Goal: Task Accomplishment & Management: Complete application form

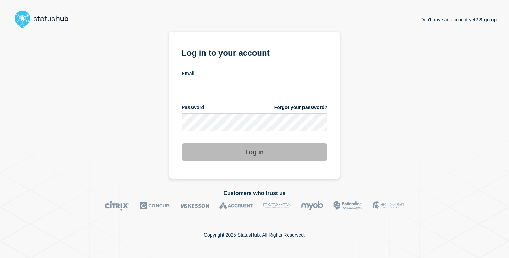
click at [199, 96] on input "email input" at bounding box center [255, 89] width 146 height 18
paste input "[PERSON_NAME][EMAIL_ADDRESS][PERSON_NAME][DOMAIN_NAME]"
type input "[PERSON_NAME][EMAIL_ADDRESS][PERSON_NAME][DOMAIN_NAME]"
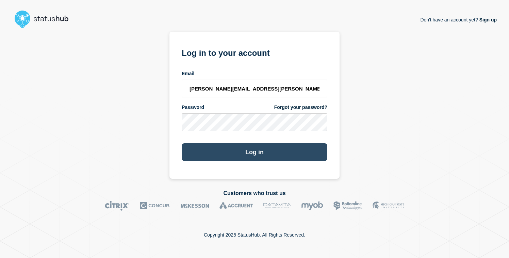
click at [210, 148] on button "Log in" at bounding box center [255, 152] width 146 height 18
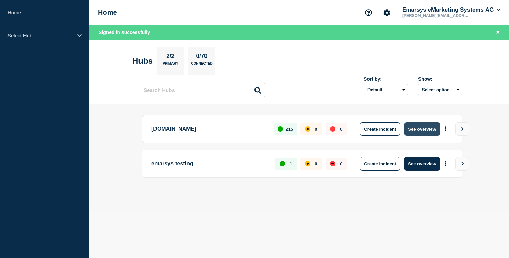
click at [414, 134] on button "See overview" at bounding box center [422, 129] width 36 height 14
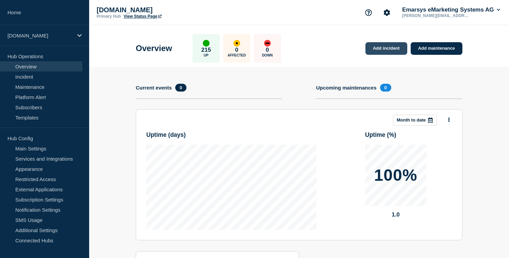
click at [383, 49] on link "Add incident" at bounding box center [386, 48] width 42 height 13
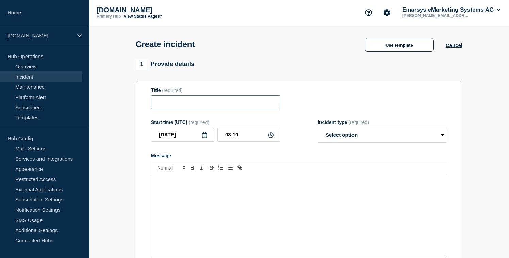
click at [168, 107] on input "Title" at bounding box center [215, 102] width 129 height 14
click at [158, 104] on input "E-Mail Editor" at bounding box center [215, 102] width 129 height 14
drag, startPoint x: 158, startPoint y: 104, endPoint x: 174, endPoint y: 106, distance: 16.4
click at [174, 105] on input "E-Mail Editor" at bounding box center [215, 102] width 129 height 14
click at [202, 211] on div "Message" at bounding box center [298, 216] width 295 height 82
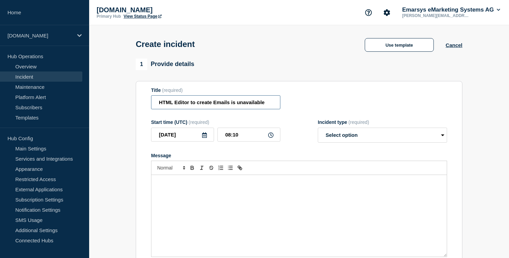
drag, startPoint x: 215, startPoint y: 106, endPoint x: 229, endPoint y: 107, distance: 14.3
click at [229, 107] on input "HTML Editor to create Emails is unavailable" at bounding box center [215, 102] width 129 height 14
type input "HTML Editor to create Newslett is unavailable"
click at [197, 213] on div "Message" at bounding box center [298, 216] width 295 height 82
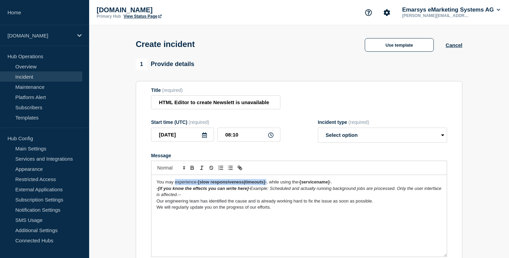
drag, startPoint x: 175, startPoint y: 190, endPoint x: 268, endPoint y: 189, distance: 92.9
click at [268, 185] on p "You may experience -[slow responsiveness|timeouts]- , while using the -[service…" at bounding box center [299, 182] width 285 height 6
drag, startPoint x: 251, startPoint y: 189, endPoint x: 283, endPoint y: 189, distance: 32.3
click at [283, 185] on p "You may see an error message, while using the -[servicename]- ." at bounding box center [299, 182] width 285 height 6
drag, startPoint x: 251, startPoint y: 189, endPoint x: 320, endPoint y: 189, distance: 68.4
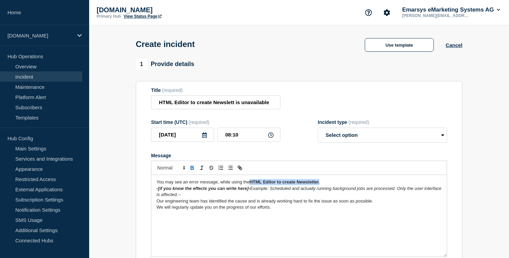
click at [319, 184] on strong "HTML Editor to create Newsletter" at bounding box center [283, 181] width 69 height 5
click at [192, 171] on icon "Toggle bold text" at bounding box center [192, 168] width 6 height 6
click at [333, 192] on p "-[if you know the effects you can write here]- Example: Scheduled and actually …" at bounding box center [299, 191] width 285 height 13
click at [216, 184] on span "You may see an error message, while using the HTML Editor to create Newsletter." at bounding box center [237, 181] width 161 height 5
click at [235, 184] on span "You may see an error message under "content , while using the HTML Editor to cr…" at bounding box center [253, 181] width 192 height 5
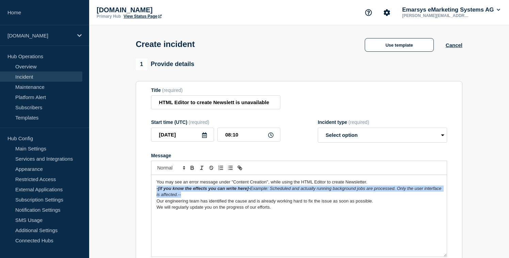
drag, startPoint x: 190, startPoint y: 199, endPoint x: 150, endPoint y: 195, distance: 39.7
click at [150, 195] on section "Title (required) HTML Editor to create Newslett is unavailable Start time (UTC)…" at bounding box center [299, 172] width 327 height 183
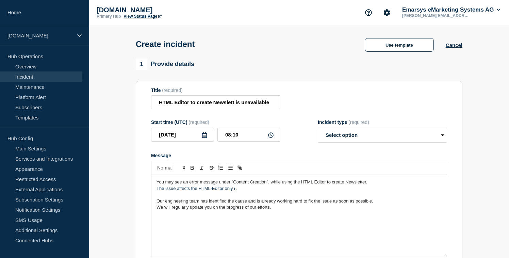
click at [182, 184] on span "You may see an error message under "Content Creation", while using the HTML Edi…" at bounding box center [262, 181] width 211 height 5
click at [244, 192] on p "The issue affects the HTML-Editor only (." at bounding box center [299, 188] width 285 height 6
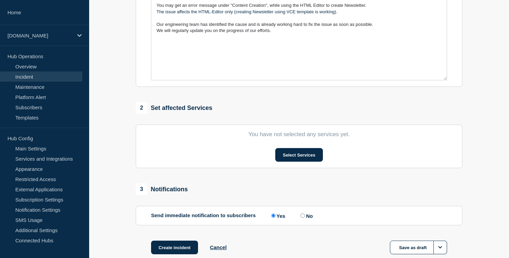
scroll to position [225, 0]
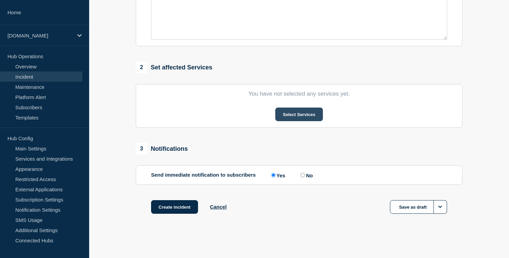
click at [281, 114] on button "Select Services" at bounding box center [298, 115] width 47 height 14
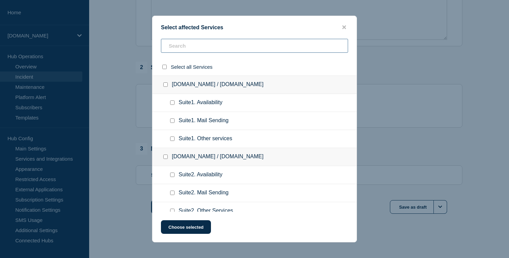
click at [210, 44] on input "text" at bounding box center [254, 46] width 187 height 14
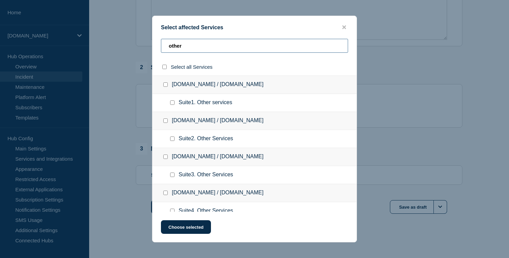
type input "other"
click at [164, 67] on input "select all checkbox" at bounding box center [164, 67] width 4 height 4
checkbox input "true"
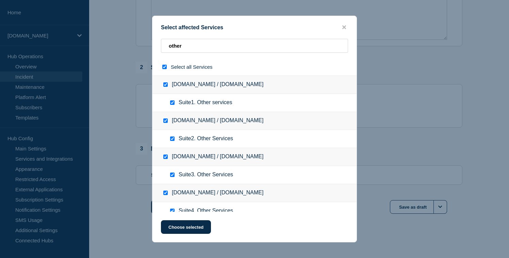
checkbox input "true"
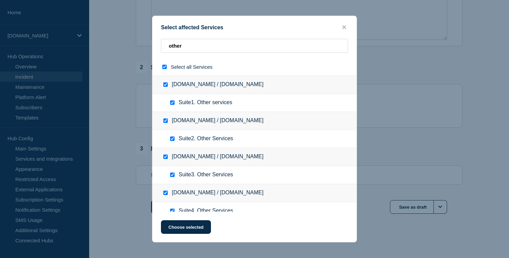
checkbox input "true"
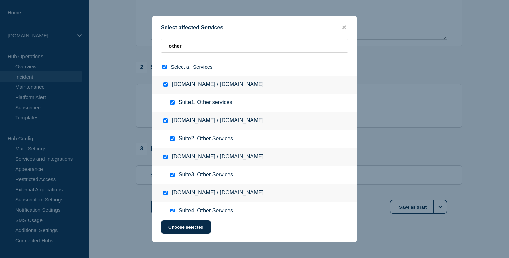
checkbox input "true"
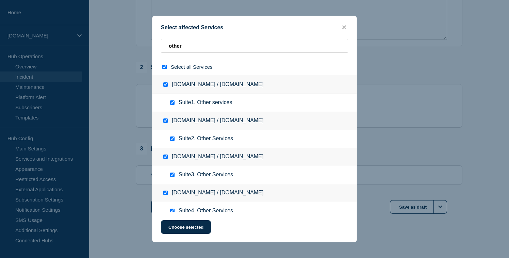
checkbox input "true"
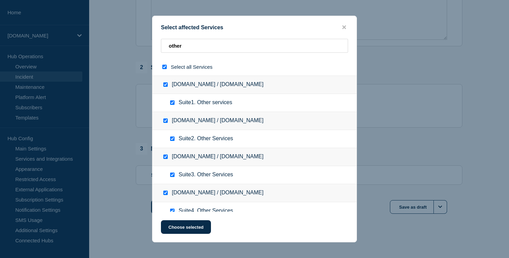
checkbox input "true"
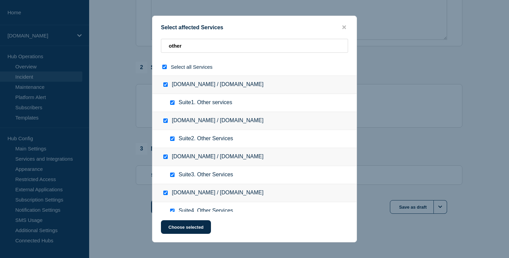
checkbox input "true"
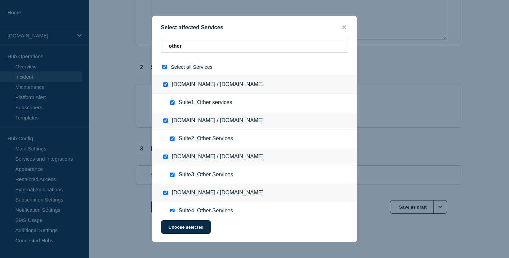
checkbox input "true"
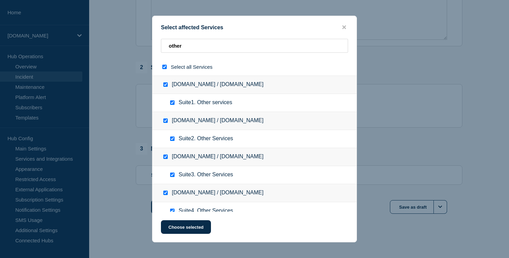
checkbox input "true"
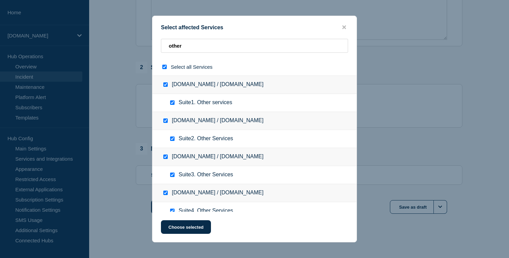
checkbox input "true"
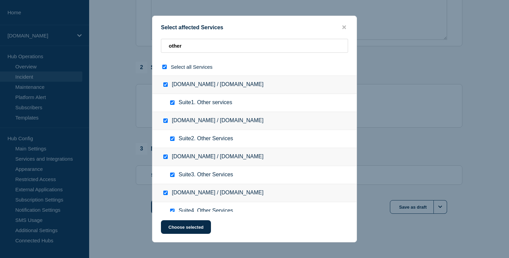
checkbox input "true"
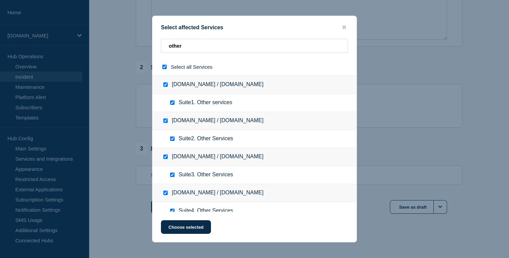
checkbox input "true"
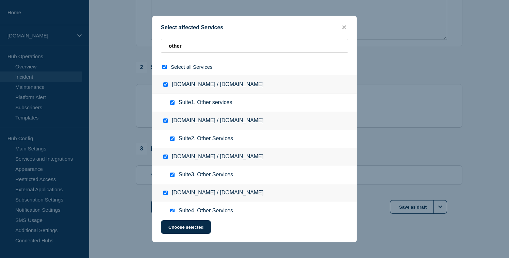
checkbox input "true"
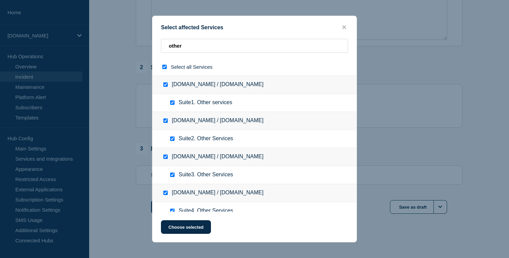
checkbox input "true"
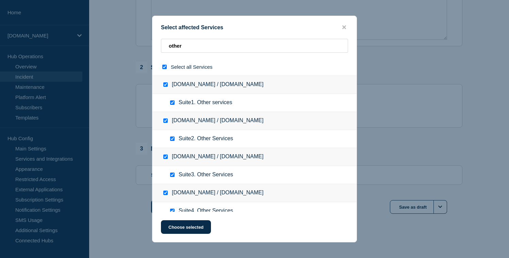
checkbox input "true"
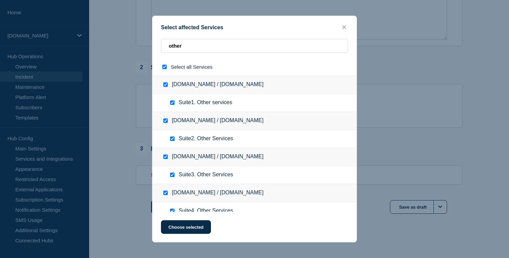
checkbox input "true"
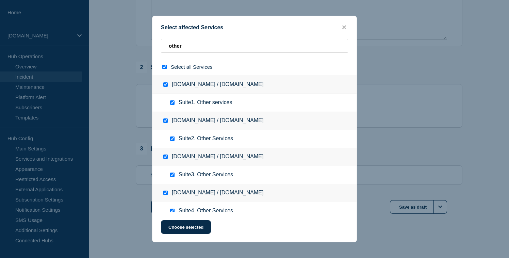
checkbox input "true"
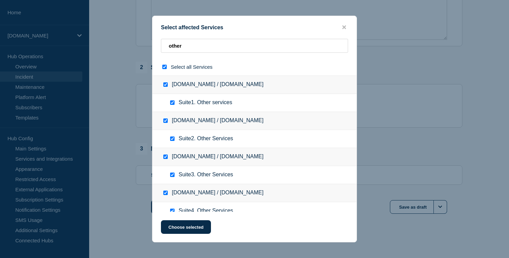
checkbox input "true"
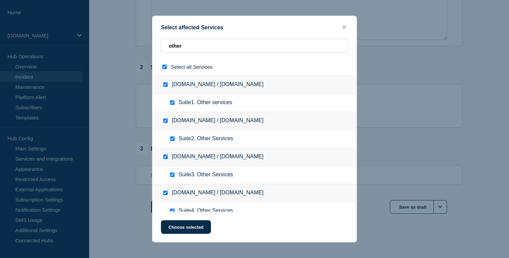
checkbox input "true"
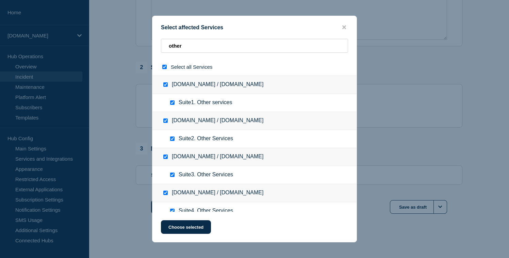
checkbox input "true"
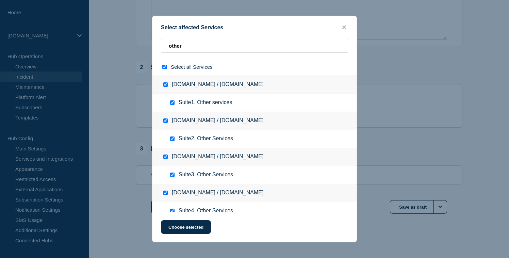
checkbox input "true"
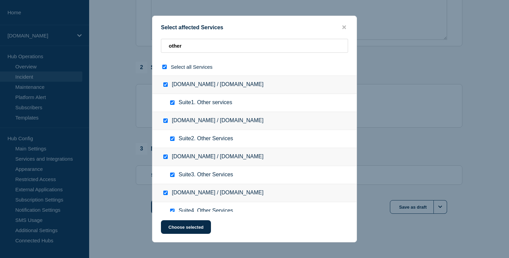
checkbox input "true"
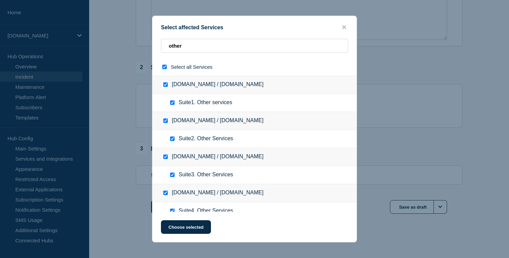
checkbox input "true"
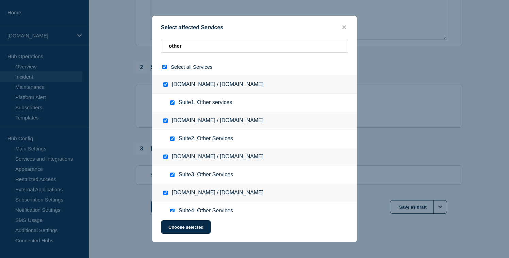
checkbox input "true"
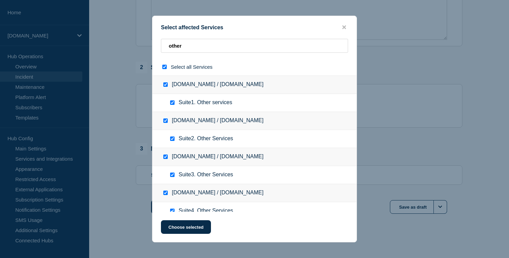
checkbox input "true"
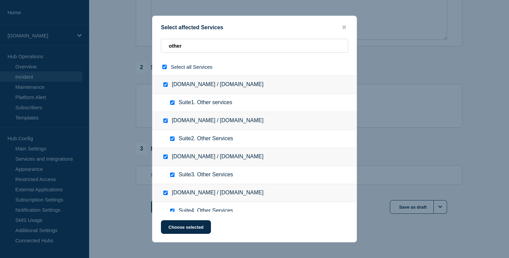
checkbox input "true"
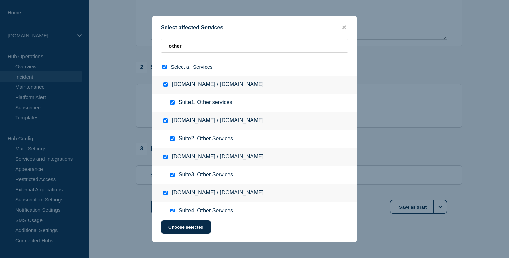
checkbox input "true"
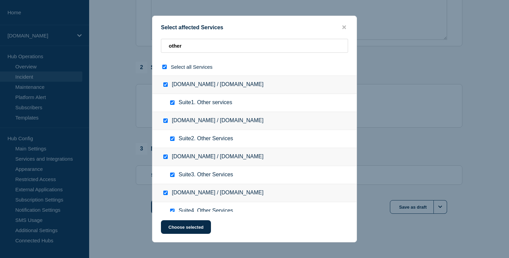
checkbox input "true"
click at [174, 228] on button "Choose selected" at bounding box center [186, 227] width 50 height 14
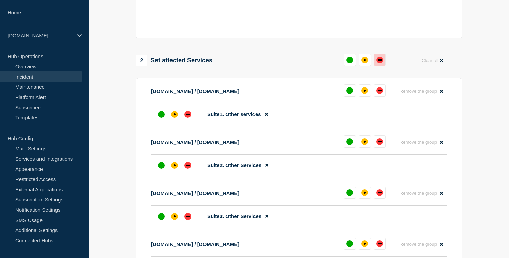
click at [378, 63] on div "down" at bounding box center [379, 59] width 7 height 7
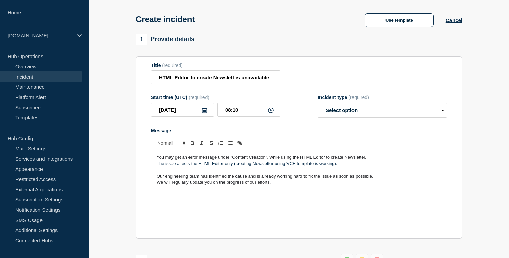
scroll to position [0, 0]
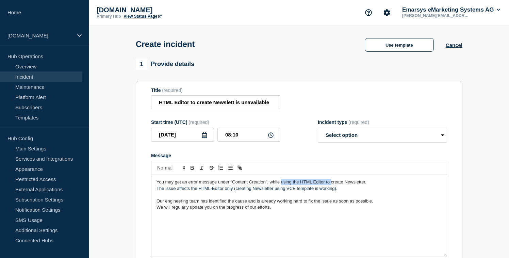
drag, startPoint x: 281, startPoint y: 189, endPoint x: 331, endPoint y: 188, distance: 49.7
click at [331, 184] on span "You may get an error message under "Content Creation", while using the HTML Edi…" at bounding box center [262, 181] width 210 height 5
click at [331, 184] on span "You may get an error message under "Content Creation", while creating Newslette…" at bounding box center [251, 181] width 189 height 5
click at [355, 184] on span "You may get an error message under "Content Creation", while creating Newslette…" at bounding box center [276, 181] width 238 height 5
click at [235, 105] on input "HTML Editor to create Newslett is unavailable" at bounding box center [215, 102] width 129 height 14
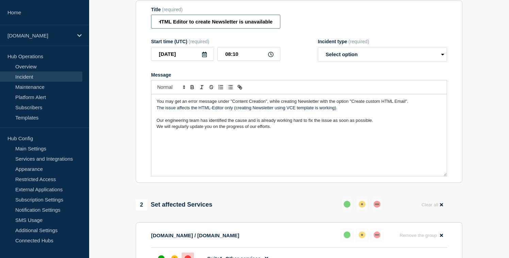
scroll to position [96, 0]
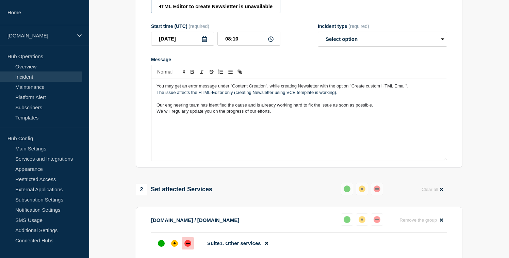
type input "HTML Editor to create Newsletter is unavailable"
click at [328, 46] on select "Select option Investigating Identified Monitoring" at bounding box center [382, 39] width 129 height 15
select select "identified"
click at [318, 36] on select "Select option Investigating Identified Monitoring" at bounding box center [382, 39] width 129 height 15
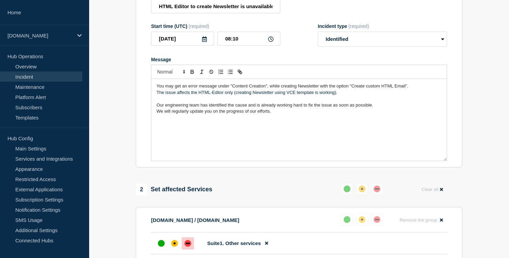
click at [304, 58] on form "Title (required) HTML Editor to create Newsletter is unavailable Start time (UT…" at bounding box center [299, 76] width 296 height 170
click at [238, 42] on input "08:10" at bounding box center [248, 39] width 63 height 14
click at [271, 42] on icon at bounding box center [270, 38] width 5 height 5
click at [246, 43] on input "08:10" at bounding box center [248, 39] width 63 height 14
type input "08:00"
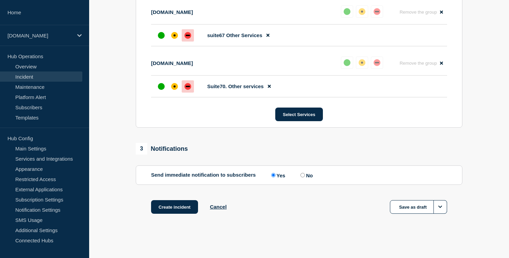
scroll to position [3843, 0]
click at [168, 205] on button "Create incident" at bounding box center [174, 207] width 47 height 14
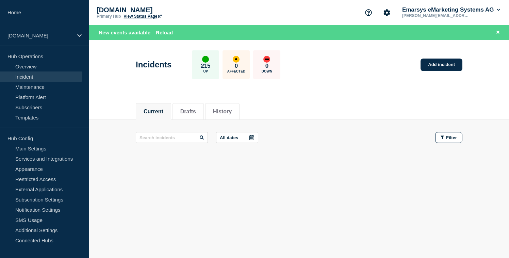
click at [134, 17] on link "View Status Page" at bounding box center [143, 16] width 38 height 5
click at [161, 33] on button "Reload" at bounding box center [164, 33] width 17 height 6
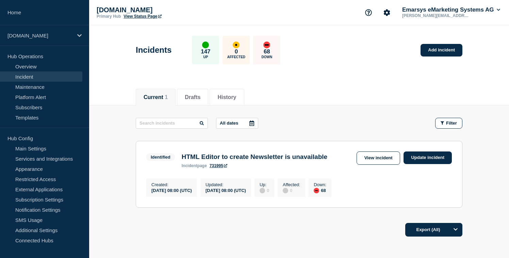
click at [164, 32] on div "Incidents 147 Up 0 Affected 68 Down Add incident" at bounding box center [299, 48] width 342 height 42
click at [414, 161] on link "Update incident" at bounding box center [428, 157] width 48 height 13
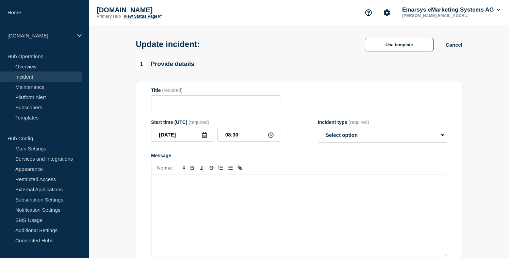
type input "HTML Editor to create Newsletter is unavailable"
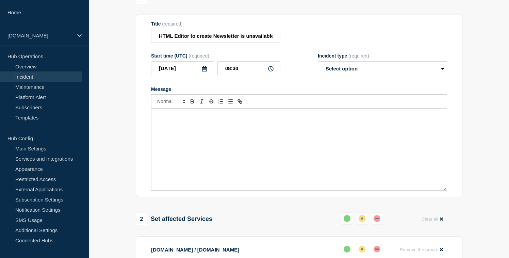
scroll to position [78, 0]
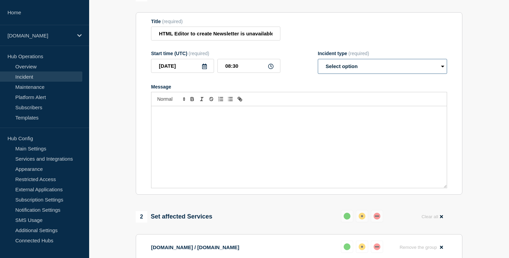
click at [339, 71] on select "Select option Investigating Identified Monitoring Resolved" at bounding box center [382, 66] width 129 height 15
select select "monitoring"
click at [318, 65] on select "Select option Investigating Identified Monitoring Resolved" at bounding box center [382, 66] width 129 height 15
click at [307, 74] on div "Start time (UTC) (required) 2025-10-10 08:30 Incident type (required) Select op…" at bounding box center [299, 62] width 296 height 23
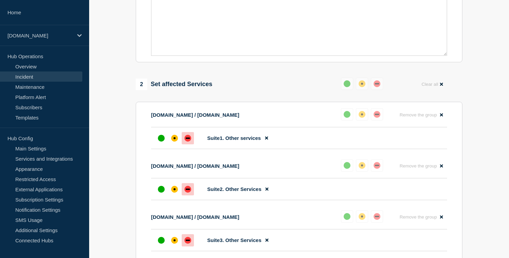
scroll to position [245, 0]
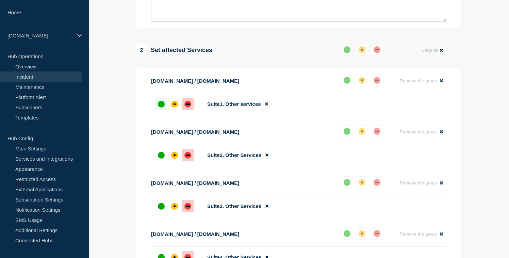
click at [159, 110] on div at bounding box center [161, 104] width 12 height 12
click at [158, 159] on div "up" at bounding box center [161, 155] width 7 height 7
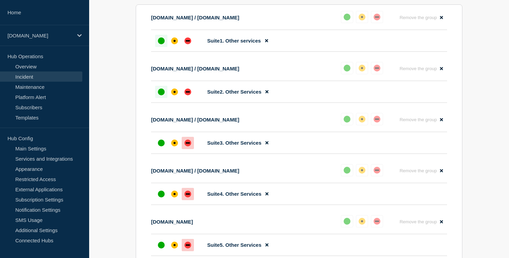
scroll to position [312, 0]
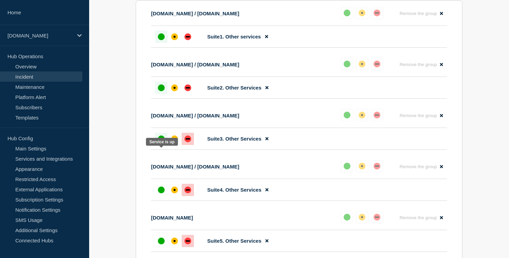
click at [159, 142] on div "up" at bounding box center [161, 138] width 7 height 7
click at [159, 196] on div at bounding box center [161, 190] width 12 height 12
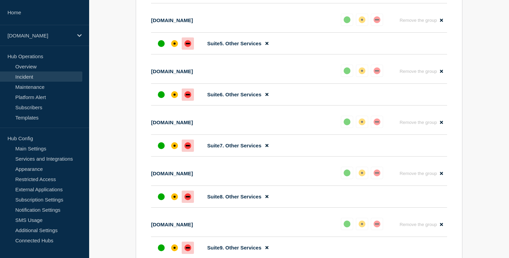
scroll to position [506, 0]
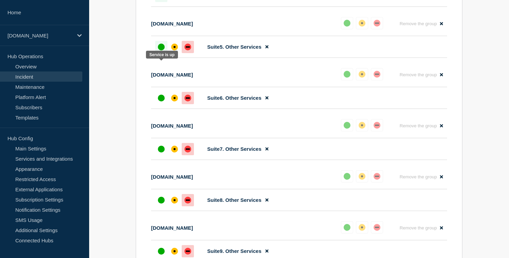
click at [161, 50] on div "up" at bounding box center [161, 47] width 7 height 7
click at [161, 101] on div "up" at bounding box center [161, 98] width 7 height 7
click at [160, 155] on div at bounding box center [161, 149] width 12 height 12
click at [161, 203] on div "up" at bounding box center [161, 200] width 7 height 7
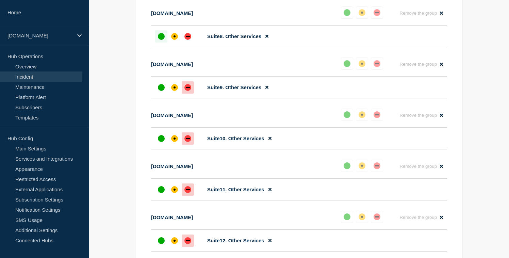
scroll to position [674, 0]
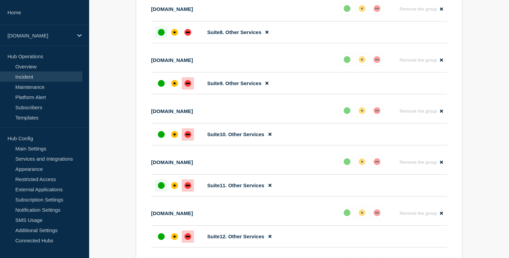
click at [161, 189] on div "up" at bounding box center [161, 185] width 7 height 7
click at [161, 138] on div "up" at bounding box center [161, 134] width 7 height 7
click at [162, 87] on div "up" at bounding box center [161, 83] width 7 height 7
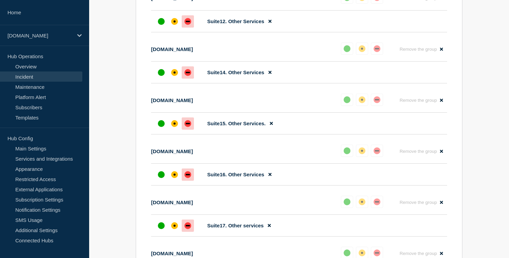
scroll to position [892, 0]
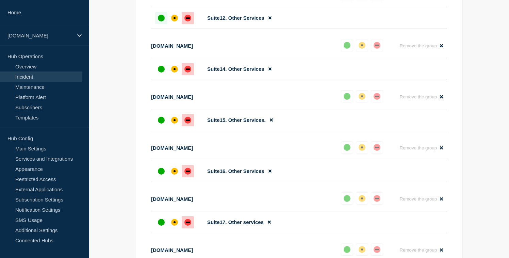
click at [157, 24] on div at bounding box center [161, 18] width 12 height 12
click at [156, 75] on div at bounding box center [161, 69] width 12 height 12
click at [160, 124] on div "up" at bounding box center [161, 120] width 7 height 7
click at [164, 175] on div "up" at bounding box center [161, 171] width 7 height 7
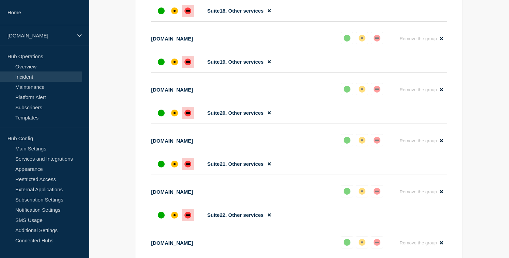
scroll to position [1153, 0]
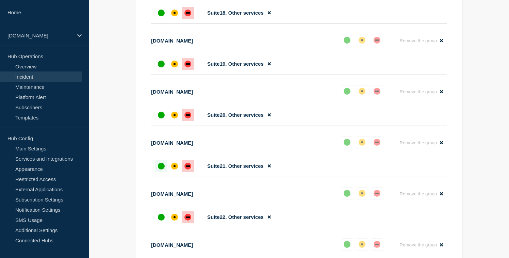
click at [163, 172] on div at bounding box center [161, 166] width 12 height 12
click at [162, 118] on div "up" at bounding box center [161, 115] width 7 height 7
click at [164, 67] on div "up" at bounding box center [161, 64] width 7 height 7
click at [163, 16] on div "up" at bounding box center [161, 13] width 7 height 7
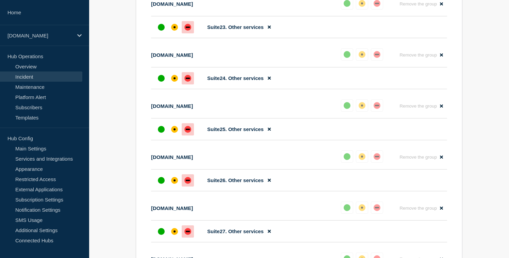
scroll to position [1394, 0]
click at [156, 33] on div at bounding box center [161, 27] width 12 height 12
click at [156, 84] on div at bounding box center [161, 78] width 12 height 12
click at [160, 132] on div "up" at bounding box center [161, 129] width 7 height 7
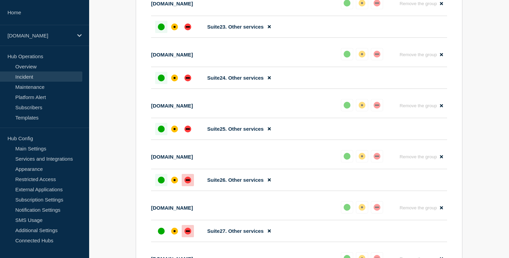
click at [159, 183] on div "up" at bounding box center [161, 180] width 7 height 7
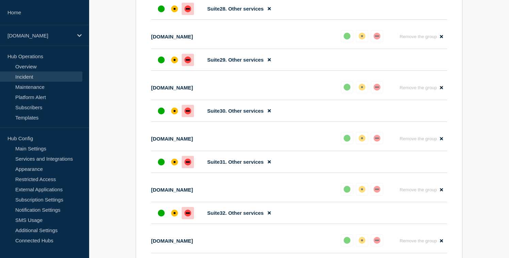
scroll to position [1673, 0]
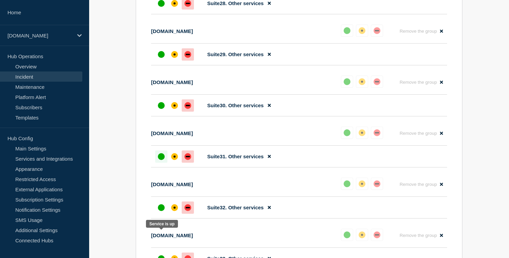
click at [162, 160] on div "up" at bounding box center [161, 156] width 7 height 7
click at [162, 112] on div at bounding box center [161, 105] width 12 height 12
click at [162, 65] on li "Suite29. Other services" at bounding box center [299, 55] width 296 height 22
click at [162, 58] on div "up" at bounding box center [161, 54] width 7 height 7
click at [159, 7] on div "up" at bounding box center [161, 3] width 7 height 7
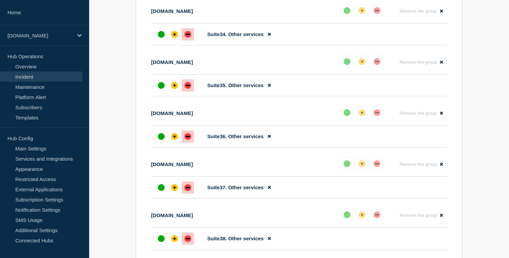
scroll to position [1941, 0]
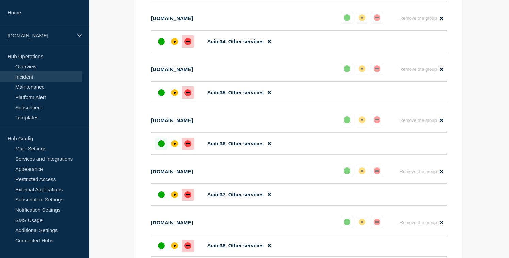
click at [157, 150] on div at bounding box center [161, 143] width 12 height 12
click at [161, 96] on div "up" at bounding box center [161, 92] width 7 height 7
click at [160, 45] on div "up" at bounding box center [161, 41] width 7 height 7
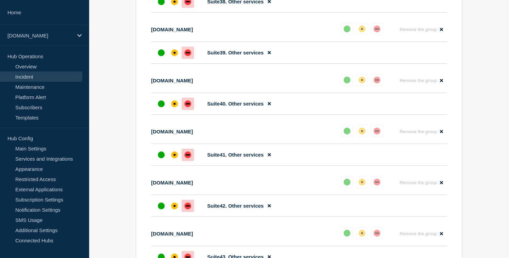
scroll to position [2185, 0]
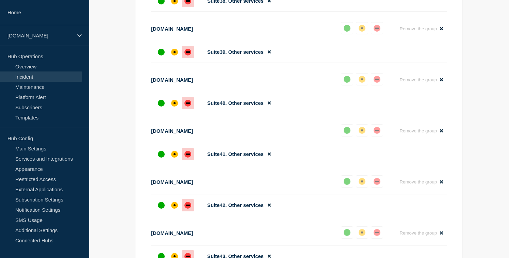
click at [163, 4] on div "up" at bounding box center [161, 1] width 7 height 7
click at [162, 55] on div "up" at bounding box center [161, 52] width 7 height 7
click at [157, 109] on div at bounding box center [161, 103] width 12 height 12
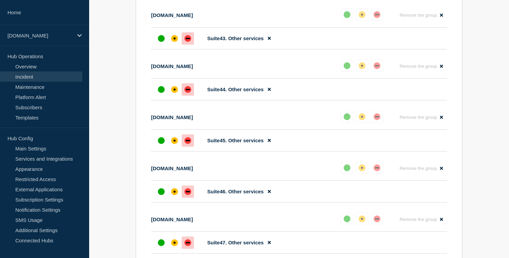
scroll to position [2409, 0]
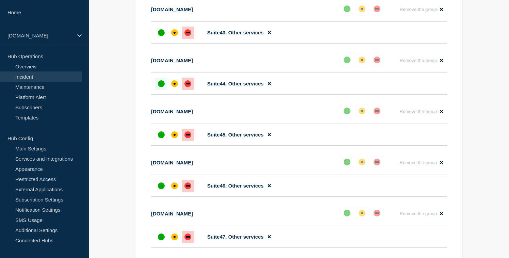
click at [160, 87] on div "up" at bounding box center [161, 83] width 7 height 7
click at [164, 36] on div "up" at bounding box center [161, 32] width 7 height 7
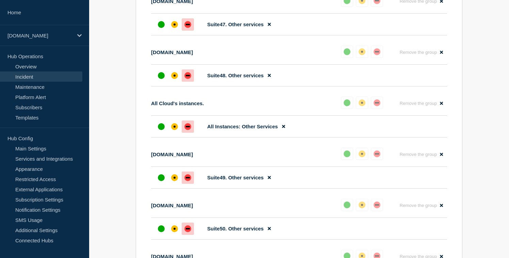
scroll to position [2625, 0]
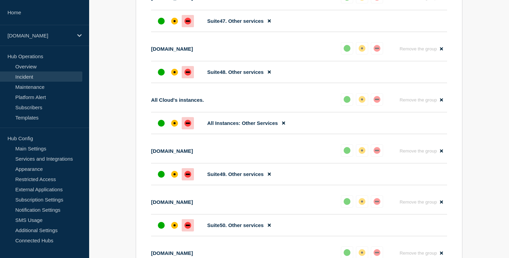
click at [156, 32] on li "Suite47. Other services" at bounding box center [299, 21] width 296 height 22
click at [158, 25] on div "up" at bounding box center [161, 21] width 7 height 7
click at [156, 78] on div at bounding box center [161, 72] width 12 height 12
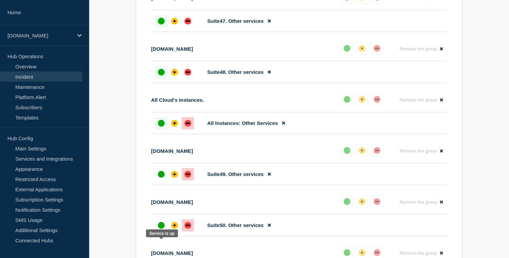
click at [165, 129] on div at bounding box center [161, 123] width 12 height 12
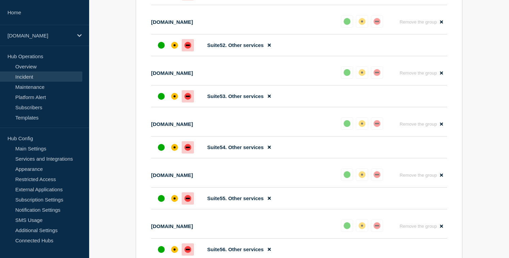
scroll to position [2913, 0]
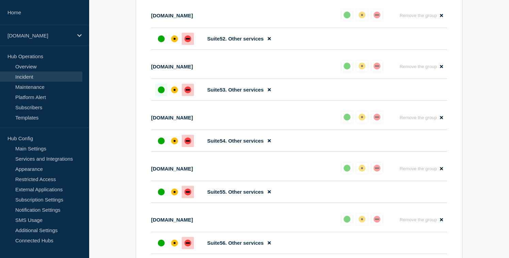
click at [160, 93] on div "up" at bounding box center [161, 89] width 7 height 7
click at [160, 42] on div "up" at bounding box center [161, 38] width 7 height 7
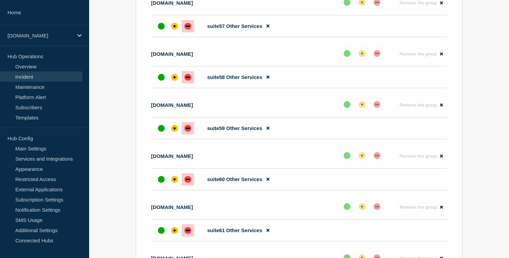
scroll to position [3182, 0]
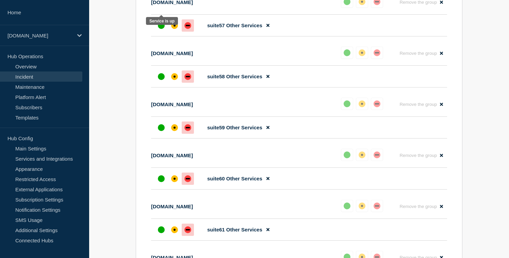
click at [160, 29] on div "up" at bounding box center [161, 25] width 7 height 7
click at [159, 80] on div "up" at bounding box center [161, 76] width 7 height 7
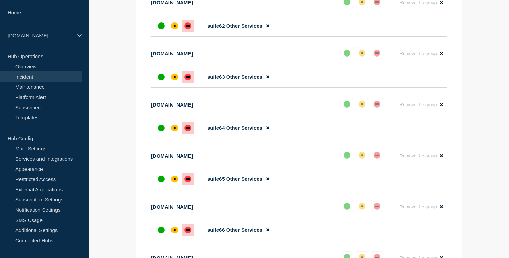
scroll to position [3447, 0]
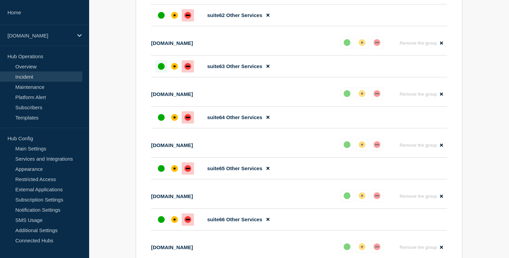
click at [162, 70] on div "up" at bounding box center [161, 66] width 7 height 7
click at [162, 21] on div at bounding box center [161, 15] width 12 height 12
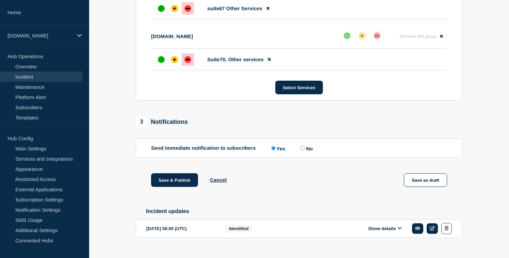
scroll to position [3707, 0]
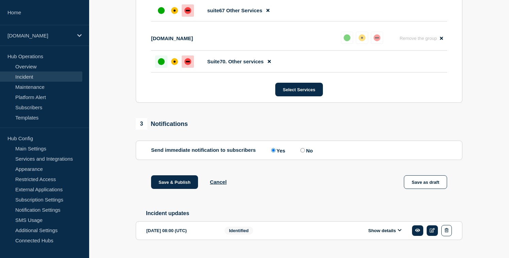
click at [159, 65] on div "up" at bounding box center [161, 61] width 7 height 7
click at [160, 14] on div "up" at bounding box center [161, 10] width 7 height 7
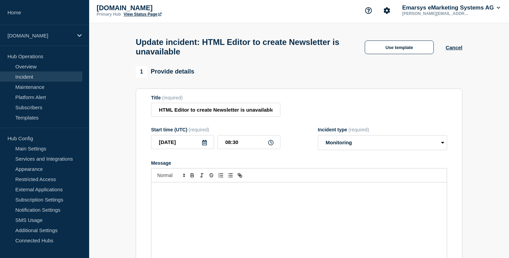
scroll to position [0, 0]
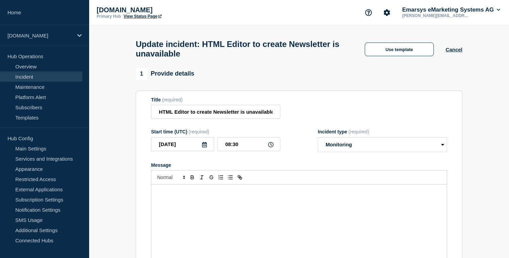
click at [213, 225] on div "Message" at bounding box center [298, 225] width 295 height 82
paste div "Message"
click at [208, 194] on span "has been identified and resolved." at bounding box center [239, 191] width 65 height 5
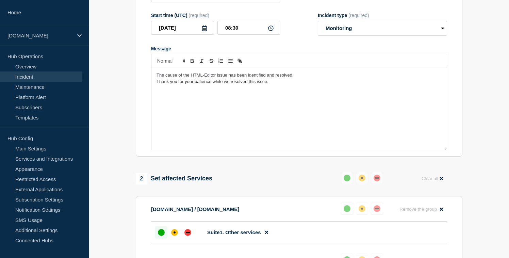
scroll to position [117, 0]
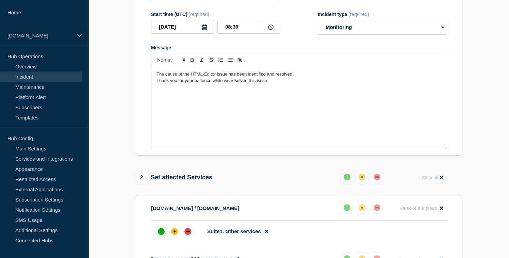
click at [238, 110] on div "The cause of the HTML-Editor issue has been identified and resolved. Thank you …" at bounding box center [298, 108] width 295 height 82
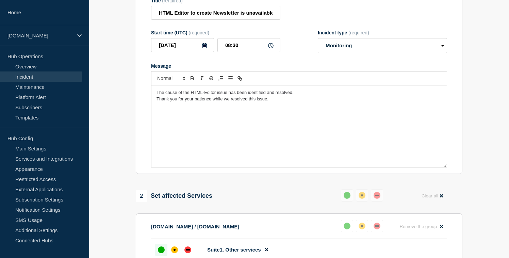
scroll to position [100, 0]
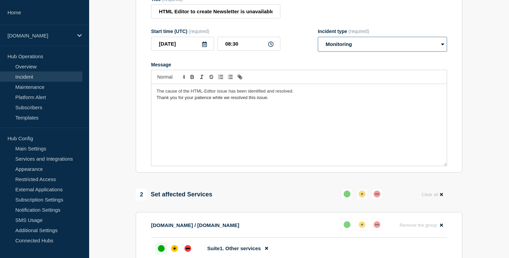
click at [333, 48] on select "Select option Investigating Identified Monitoring Resolved" at bounding box center [382, 44] width 129 height 15
select select "resolved"
click at [318, 43] on select "Select option Investigating Identified Monitoring Resolved" at bounding box center [382, 44] width 129 height 15
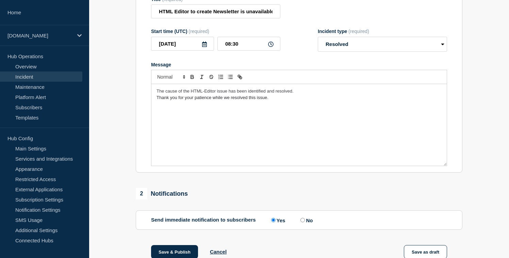
click at [307, 63] on form "Title (required) HTML Editor to create Newsletter is unavailable Start time (UT…" at bounding box center [299, 82] width 296 height 170
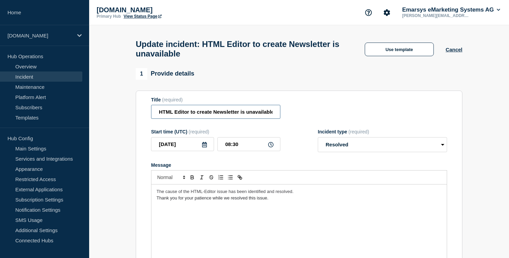
scroll to position [0, 3]
drag, startPoint x: 230, startPoint y: 116, endPoint x: 334, endPoint y: 111, distance: 104.3
click at [334, 111] on div "Title (required) HTML Editor to create Newsletter is unavailable" at bounding box center [299, 108] width 296 height 22
click at [242, 91] on div "1 Provide details Title (required) HTML Editor to create Newsletter is unavaila…" at bounding box center [299, 170] width 327 height 205
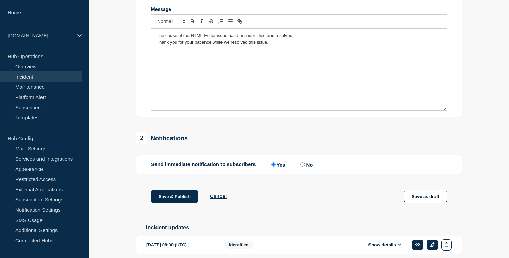
scroll to position [157, 0]
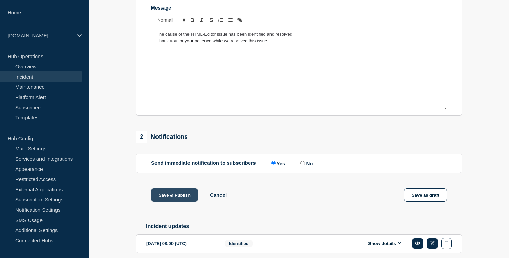
click at [176, 202] on button "Save & Publish" at bounding box center [174, 195] width 47 height 14
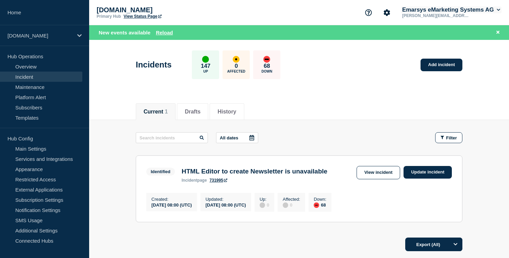
click at [446, 10] on button "Emarsys eMarketing Systems AG" at bounding box center [451, 9] width 101 height 7
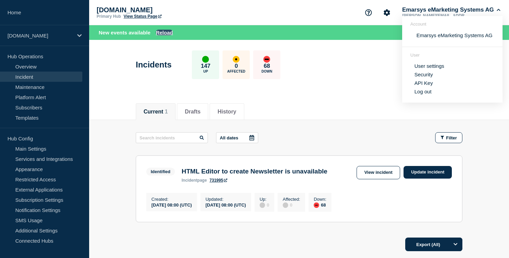
click at [160, 31] on button "Reload" at bounding box center [164, 33] width 17 height 6
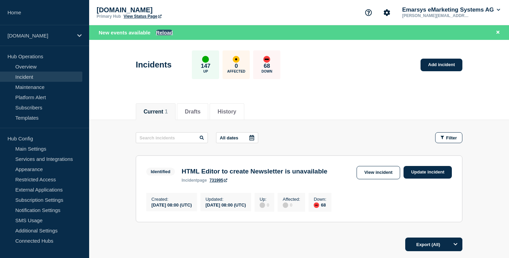
click at [167, 31] on button "Reload" at bounding box center [164, 33] width 17 height 6
click at [162, 34] on button "Reload" at bounding box center [164, 33] width 17 height 6
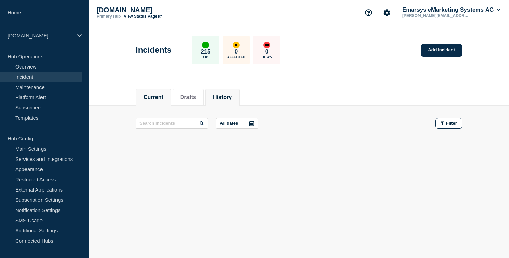
click at [219, 94] on button "History" at bounding box center [222, 97] width 19 height 6
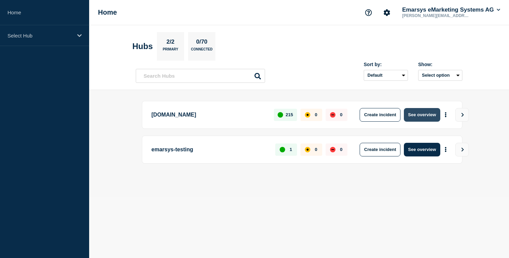
click at [417, 117] on button "See overview" at bounding box center [422, 115] width 36 height 14
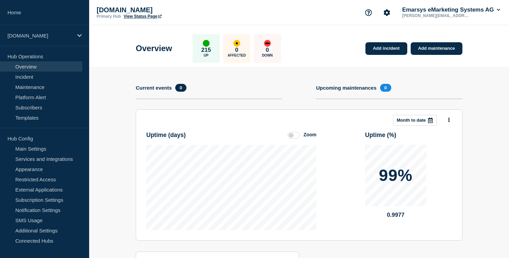
click at [35, 62] on link "Overview" at bounding box center [41, 66] width 82 height 10
click at [23, 34] on p "[DOMAIN_NAME]" at bounding box center [39, 36] width 65 height 6
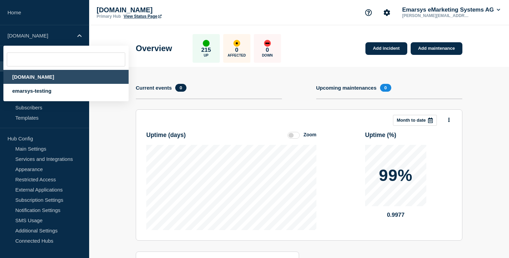
click at [27, 75] on div "[DOMAIN_NAME]" at bounding box center [65, 77] width 125 height 14
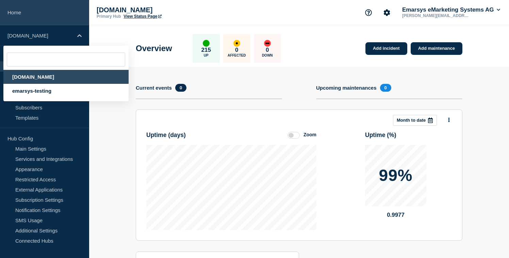
click at [23, 6] on link "Home" at bounding box center [44, 12] width 89 height 25
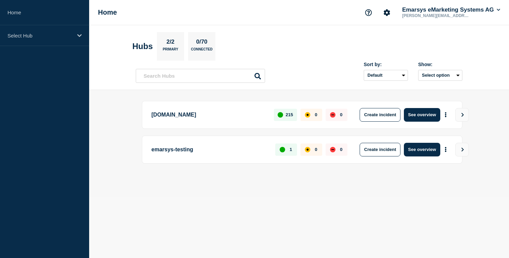
click at [193, 119] on p "trust.emarsys.com" at bounding box center [208, 115] width 115 height 14
click at [193, 117] on p "trust.emarsys.com" at bounding box center [208, 115] width 115 height 14
click at [189, 117] on p "trust.emarsys.com" at bounding box center [208, 115] width 115 height 14
click at [413, 113] on button "See overview" at bounding box center [422, 115] width 36 height 14
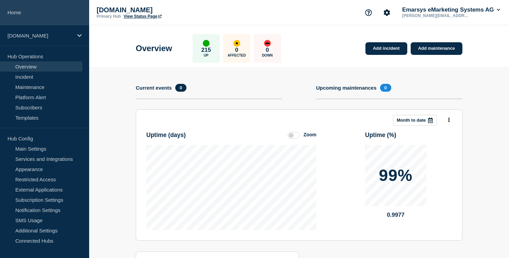
click at [13, 12] on link "Home" at bounding box center [44, 12] width 89 height 25
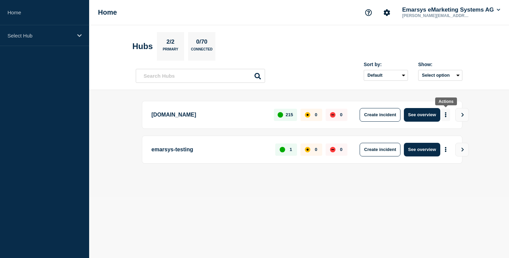
click at [449, 113] on button "More actions" at bounding box center [445, 114] width 9 height 13
click at [393, 89] on header "Hubs 2/2 Primary 0/70 Connected Sort by: Default Last added Last updated Most a…" at bounding box center [299, 57] width 420 height 65
click at [452, 5] on div "Home Emarsys eMarketing Systems AG arvid.ferchland@emarsys.com" at bounding box center [299, 12] width 420 height 25
click at [439, 13] on button "Emarsys eMarketing Systems AG" at bounding box center [451, 9] width 101 height 7
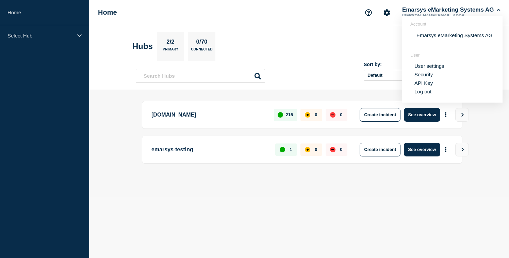
click at [412, 94] on ul "User settings Security API Key Log out" at bounding box center [452, 76] width 84 height 37
click at [416, 94] on button "Log out" at bounding box center [422, 91] width 17 height 6
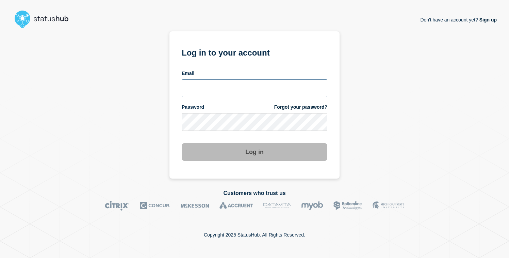
click at [230, 86] on input "email input" at bounding box center [255, 88] width 146 height 18
type input "[PERSON_NAME][EMAIL_ADDRESS][PERSON_NAME][DOMAIN_NAME]"
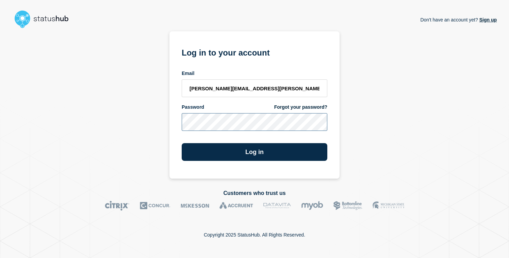
click at [182, 143] on button "Log in" at bounding box center [255, 152] width 146 height 18
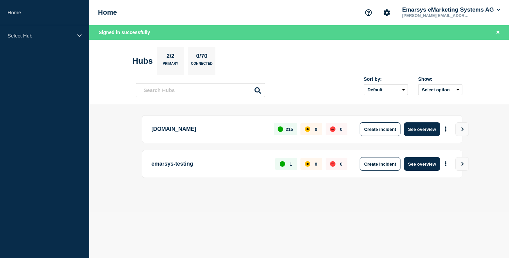
click at [161, 128] on p "[DOMAIN_NAME]" at bounding box center [208, 129] width 115 height 14
click at [416, 126] on button "See overview" at bounding box center [422, 129] width 36 height 14
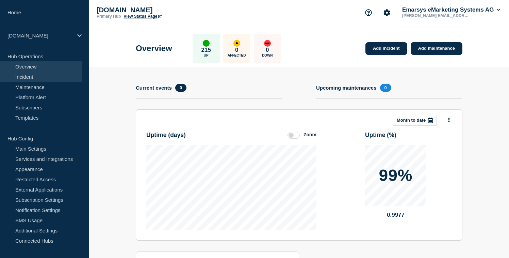
click at [46, 77] on link "Incident" at bounding box center [41, 76] width 82 height 10
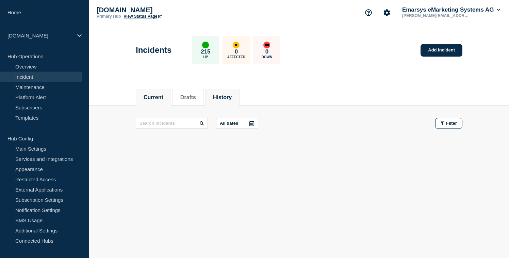
click at [221, 94] on button "History" at bounding box center [222, 97] width 19 height 6
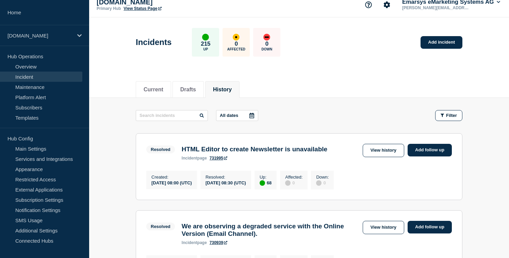
scroll to position [11, 0]
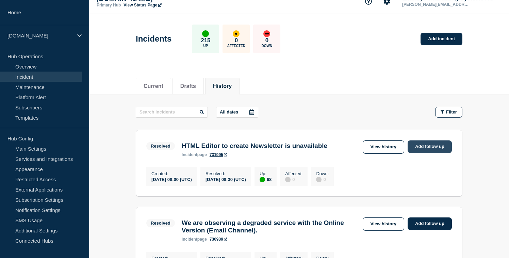
click at [423, 147] on link "Add follow up" at bounding box center [430, 146] width 44 height 13
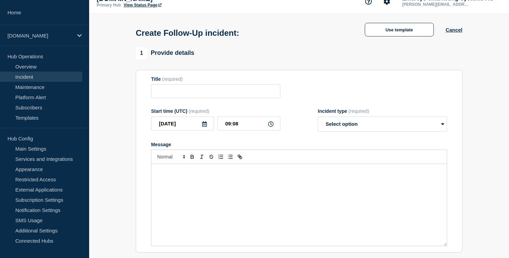
type input "HTML Editor to create Newsletter is unavailable"
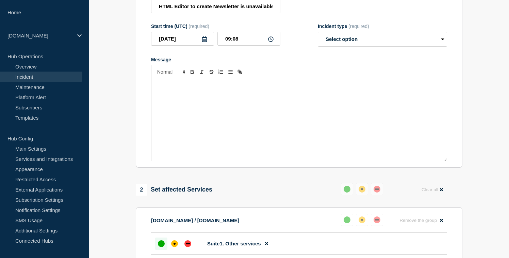
scroll to position [106, 0]
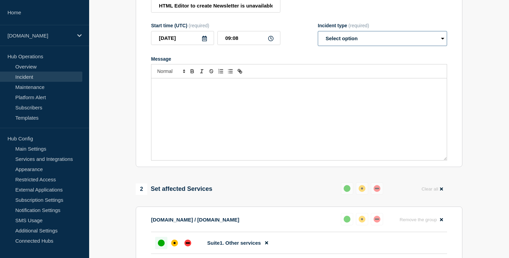
click at [349, 46] on select "Select option Investigating Identified Monitoring Resolved" at bounding box center [382, 38] width 129 height 15
select select "investigating"
click at [318, 37] on select "Select option Investigating Identified Monitoring Resolved" at bounding box center [382, 38] width 129 height 15
click at [290, 105] on div "Message" at bounding box center [298, 119] width 295 height 82
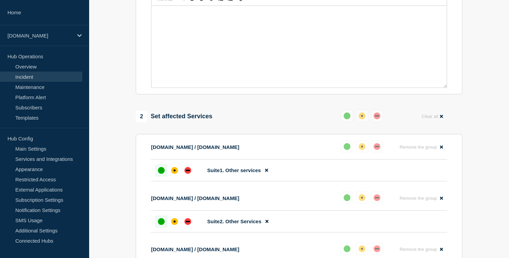
scroll to position [191, 0]
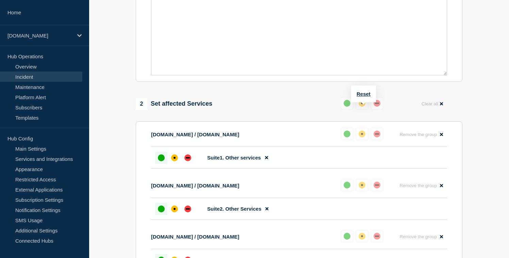
click at [361, 107] on div "affected" at bounding box center [362, 103] width 7 height 7
click at [376, 104] on div "down" at bounding box center [377, 102] width 4 height 1
click at [431, 110] on button "Clear all" at bounding box center [433, 103] width 30 height 13
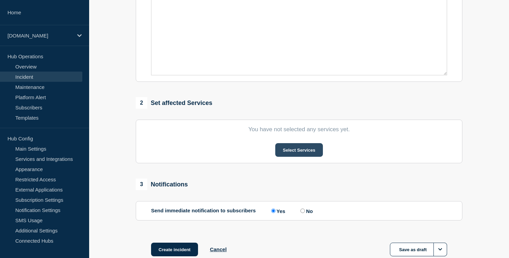
click at [283, 157] on button "Select Services" at bounding box center [298, 150] width 47 height 14
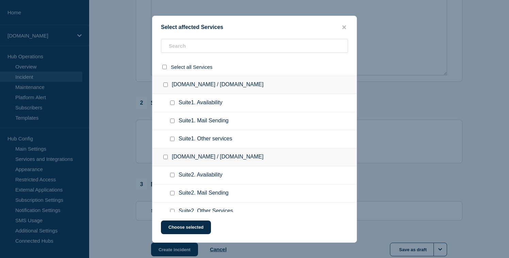
click at [217, 101] on ul "Suite1. Availability" at bounding box center [254, 103] width 204 height 18
click at [219, 48] on input "text" at bounding box center [254, 46] width 187 height 14
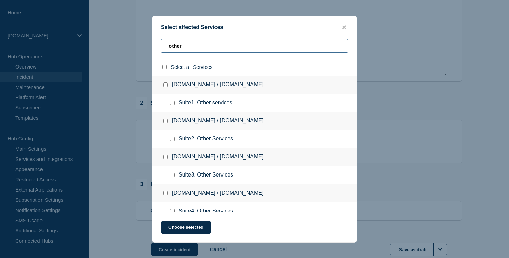
type input "other"
click at [164, 68] on input "select all checkbox" at bounding box center [164, 67] width 4 height 4
checkbox input "true"
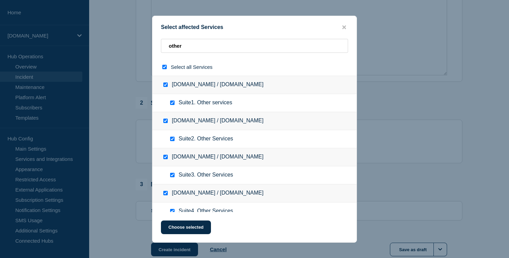
checkbox input "true"
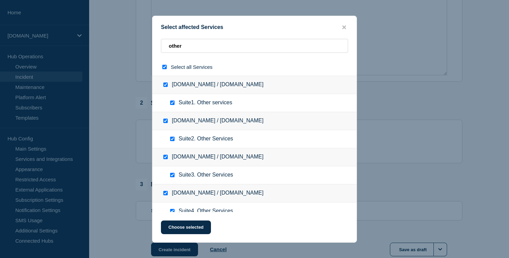
checkbox input "true"
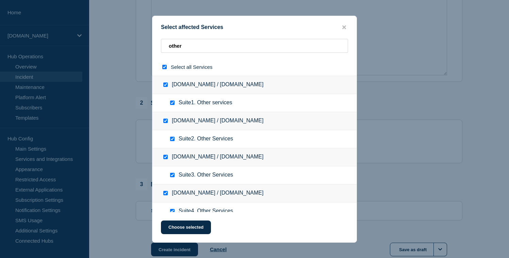
checkbox input "true"
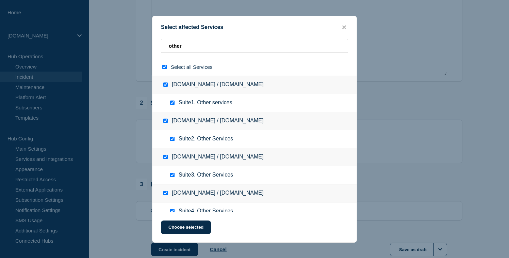
checkbox input "true"
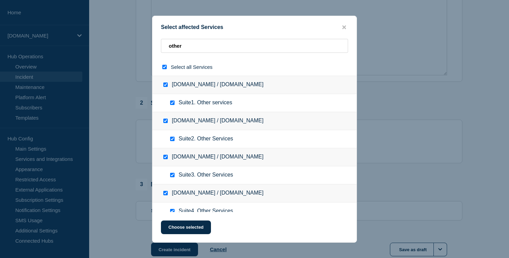
checkbox input "true"
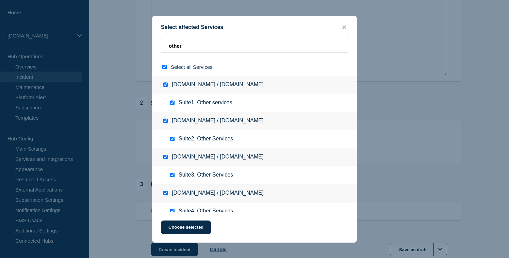
checkbox input "true"
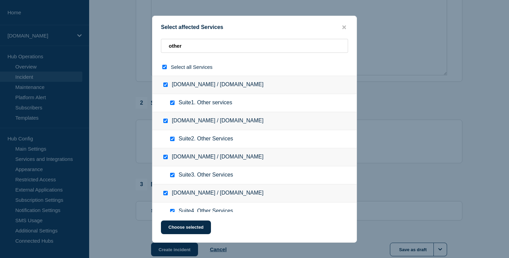
checkbox input "true"
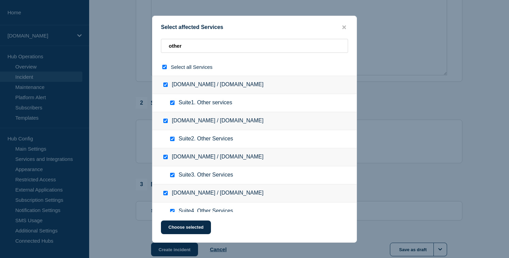
checkbox input "true"
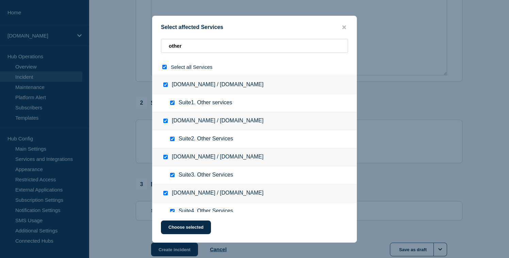
checkbox input "true"
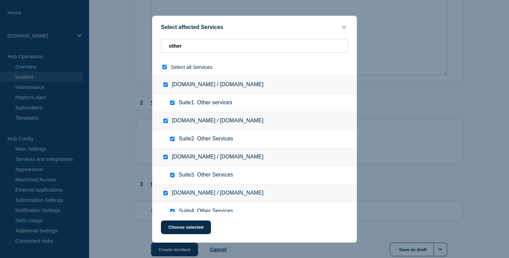
checkbox input "true"
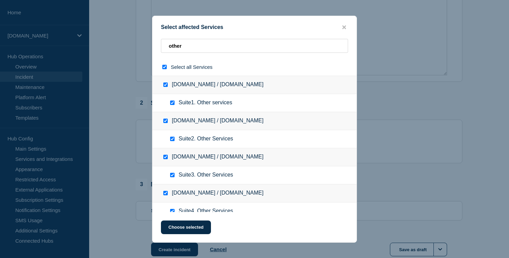
checkbox input "true"
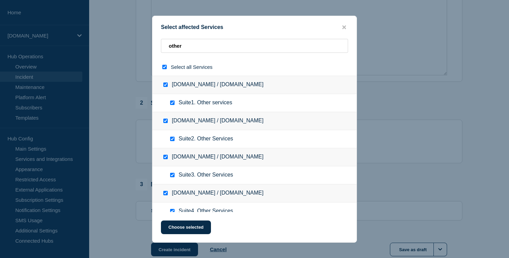
checkbox input "true"
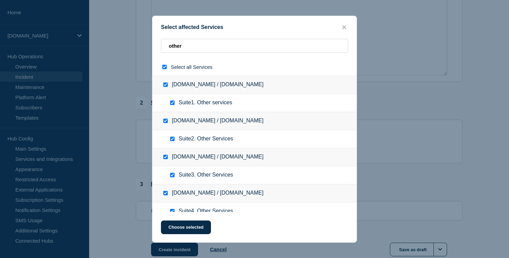
checkbox input "true"
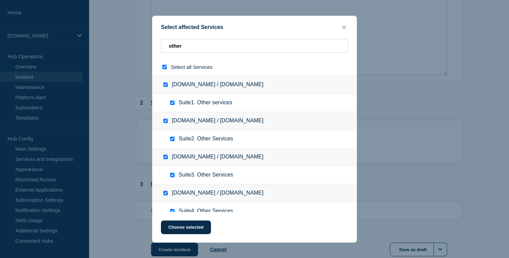
checkbox input "true"
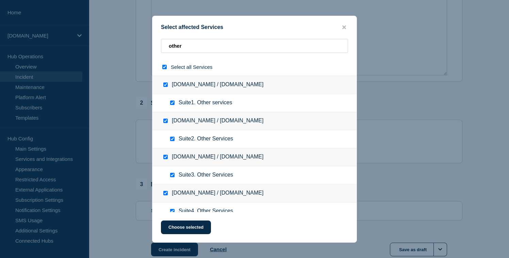
checkbox input "true"
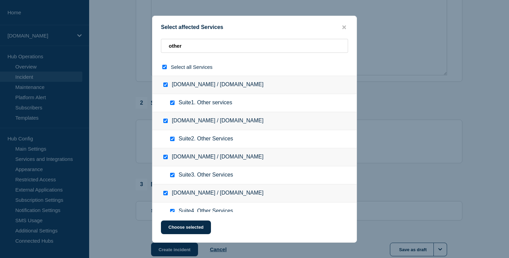
checkbox input "true"
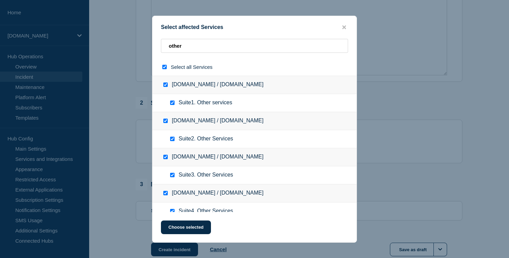
checkbox input "true"
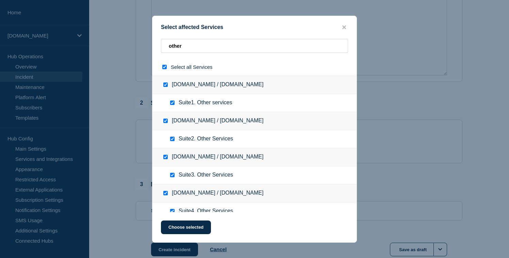
checkbox input "true"
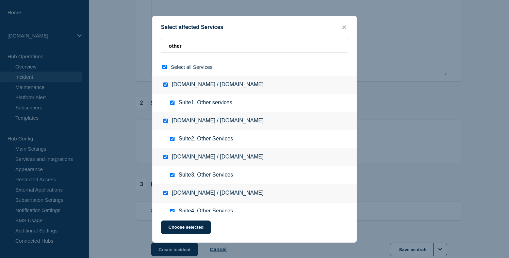
checkbox input "true"
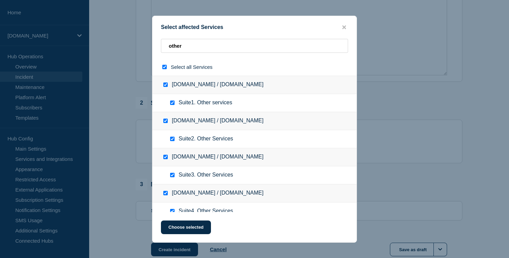
checkbox input "true"
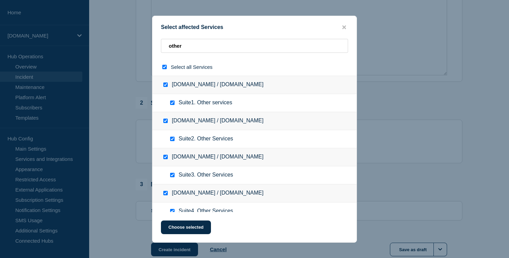
checkbox input "true"
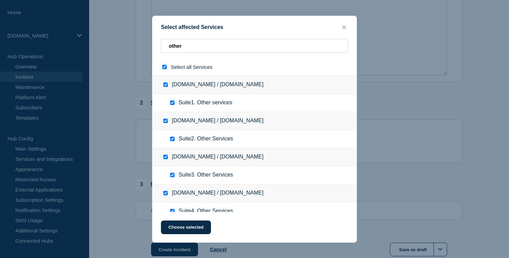
checkbox input "true"
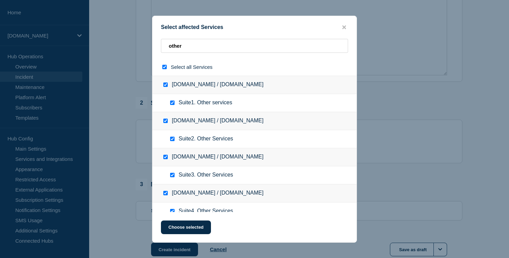
checkbox input "true"
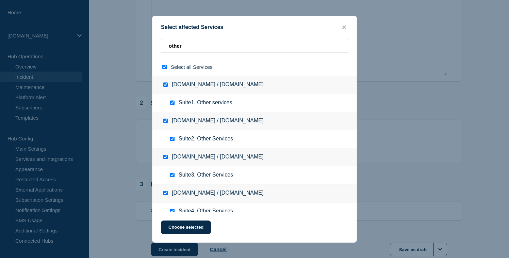
checkbox input "true"
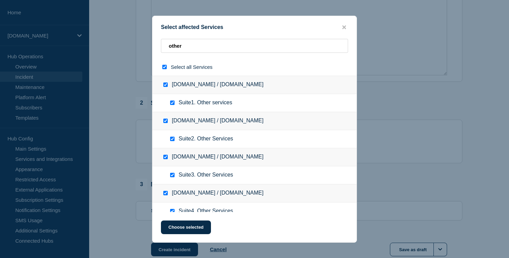
checkbox input "true"
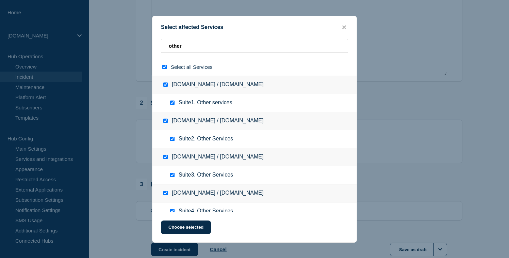
checkbox input "true"
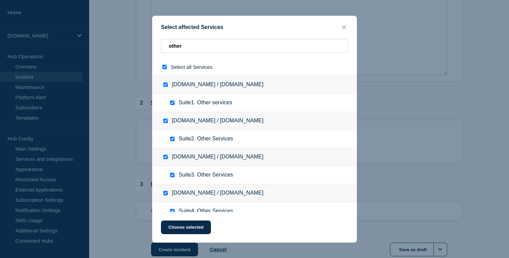
checkbox input "true"
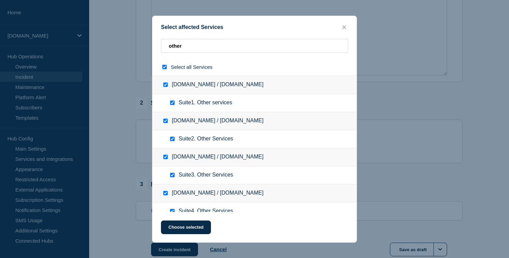
checkbox input "true"
click at [177, 224] on button "Choose selected" at bounding box center [186, 227] width 50 height 14
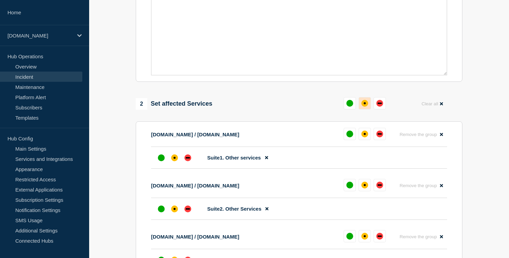
click at [360, 109] on button at bounding box center [365, 103] width 12 height 12
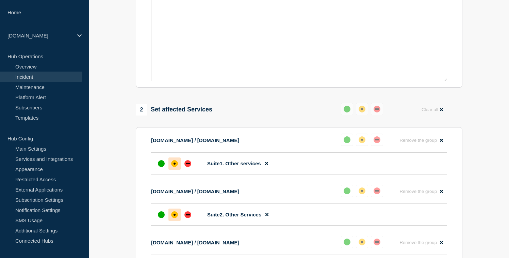
scroll to position [0, 0]
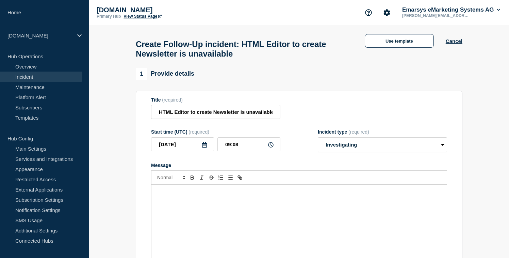
click at [191, 229] on div "Message" at bounding box center [298, 225] width 295 height 82
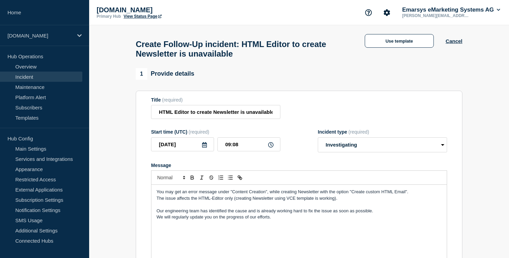
click at [159, 194] on span "You may get an error message under "Content Creation", while creating Newslette…" at bounding box center [283, 191] width 252 height 5
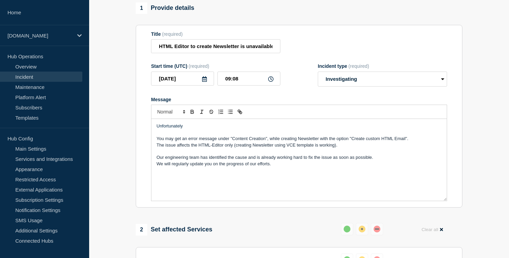
scroll to position [67, 0]
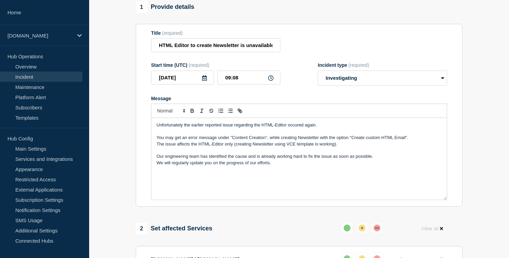
click at [270, 166] on p "We will regularly update you on the progress of our efforts." at bounding box center [299, 163] width 285 height 6
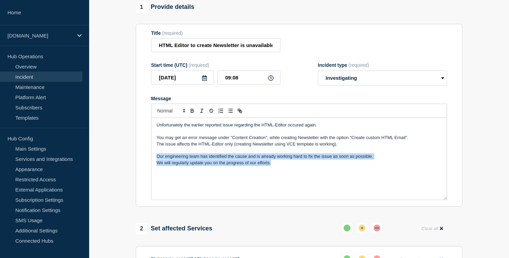
drag, startPoint x: 270, startPoint y: 173, endPoint x: 159, endPoint y: 165, distance: 111.2
click at [159, 165] on div "Unfortunately the earlier reported issue regarding the HTML-Editor occured agai…" at bounding box center [298, 159] width 295 height 82
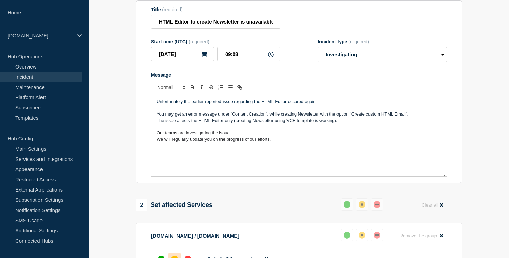
scroll to position [105, 0]
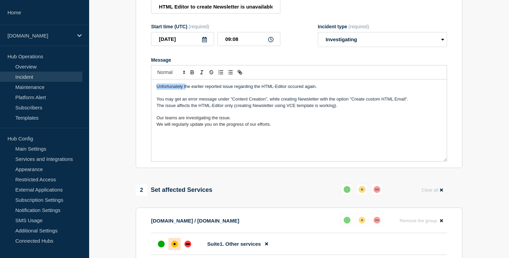
drag, startPoint x: 155, startPoint y: 94, endPoint x: 185, endPoint y: 94, distance: 29.9
click at [185, 94] on div "Unfortunately the earlier reported issue regarding the HTML-Editor occured agai…" at bounding box center [298, 120] width 295 height 82
click at [270, 89] on p "The earlier reported issue regarding the HTML-Editor occured again." at bounding box center [299, 86] width 285 height 6
click at [277, 89] on p "The earlier reported issue regarding the HTML-Editor occured again." at bounding box center [299, 86] width 285 height 6
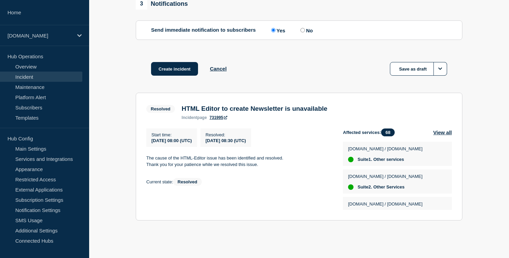
scroll to position [3966, 0]
click at [172, 76] on button "Create incident" at bounding box center [174, 69] width 47 height 14
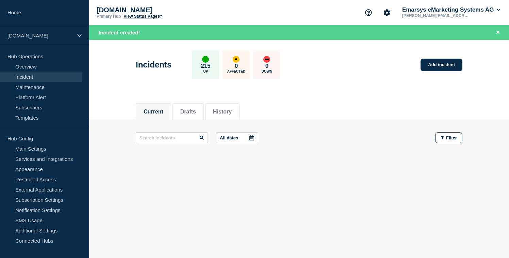
click at [145, 16] on link "View Status Page" at bounding box center [143, 16] width 38 height 5
click at [168, 33] on button "Reload" at bounding box center [164, 33] width 17 height 6
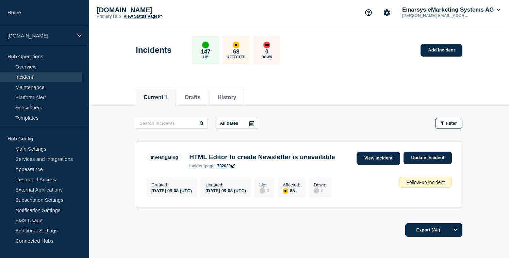
click at [365, 158] on link "View incident" at bounding box center [379, 157] width 44 height 13
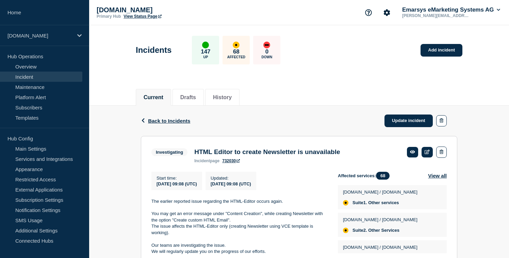
scroll to position [53, 0]
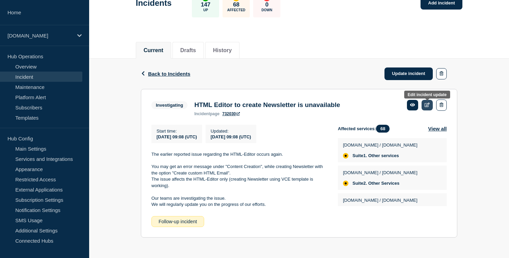
click at [427, 102] on icon at bounding box center [427, 104] width 5 height 4
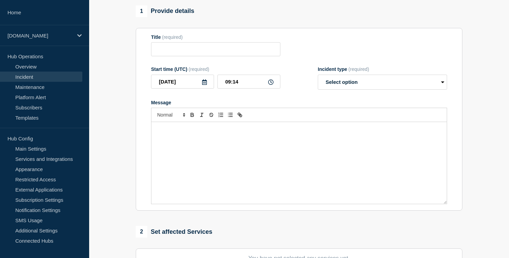
type input "HTML Editor to create Newsletter is unavailable"
type input "09:08"
select select "investigating"
